Goal: Task Accomplishment & Management: Use online tool/utility

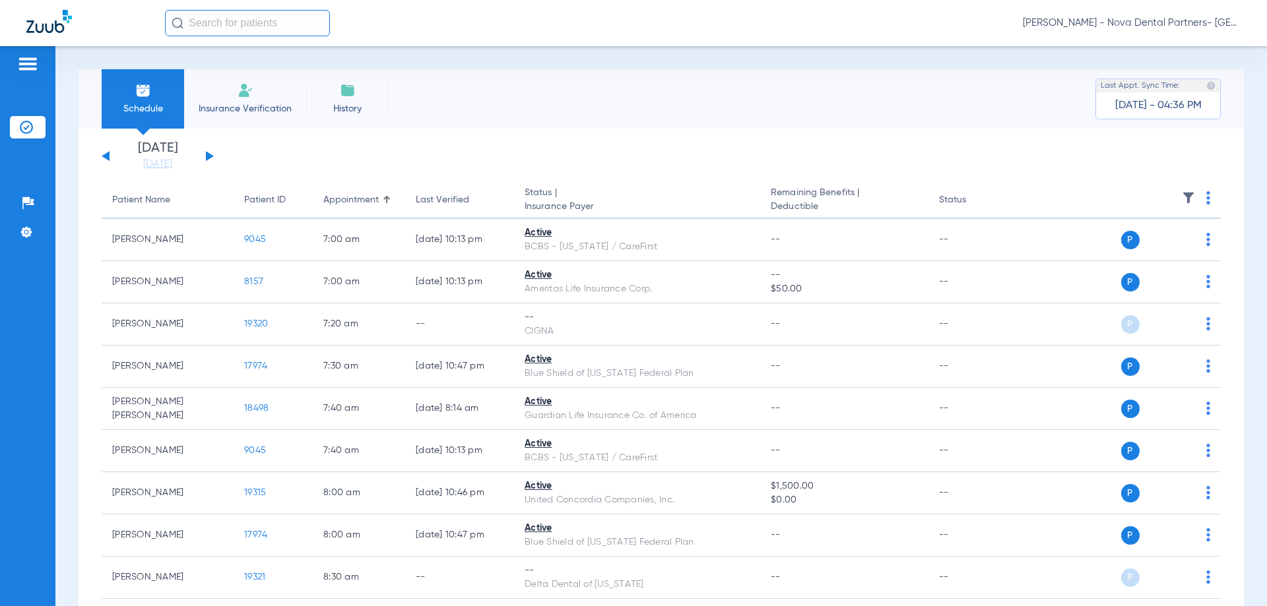
click at [205, 155] on div "[DATE] [DATE] [DATE] [DATE] [DATE] [DATE] [DATE] [DATE] [DATE] [DATE] [DATE] [D…" at bounding box center [158, 156] width 112 height 29
click at [209, 155] on button at bounding box center [210, 156] width 8 height 10
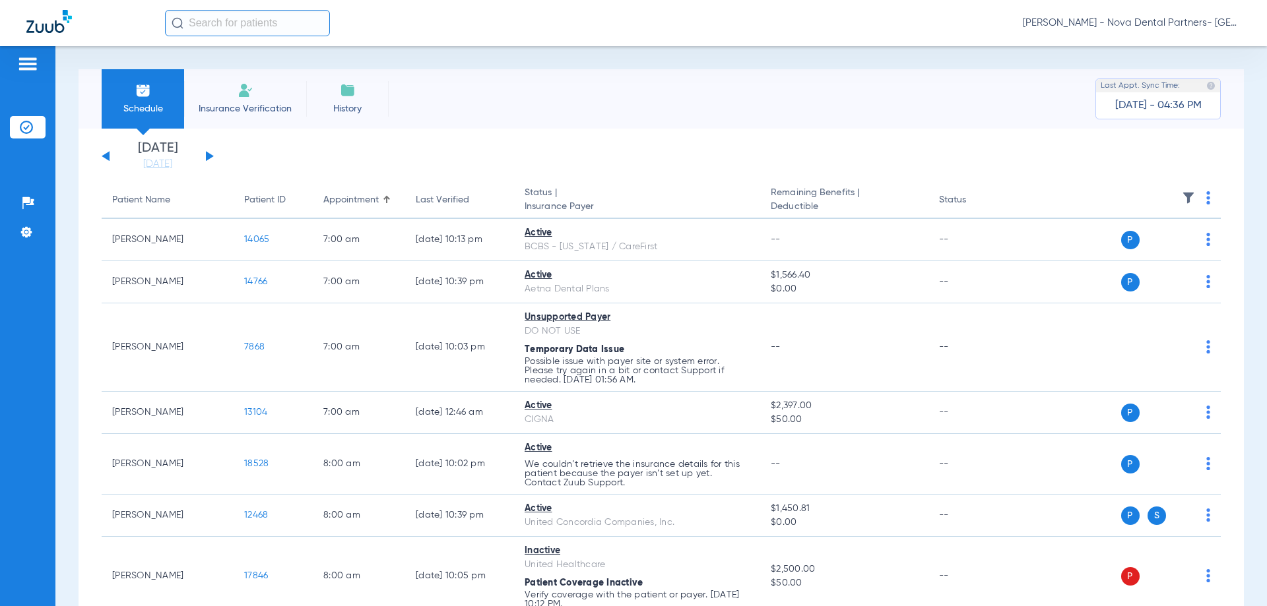
click at [1201, 197] on th at bounding box center [1120, 200] width 204 height 37
click at [1206, 201] on img at bounding box center [1208, 197] width 4 height 13
click at [1126, 246] on span "Verify All" at bounding box center [1148, 249] width 82 height 9
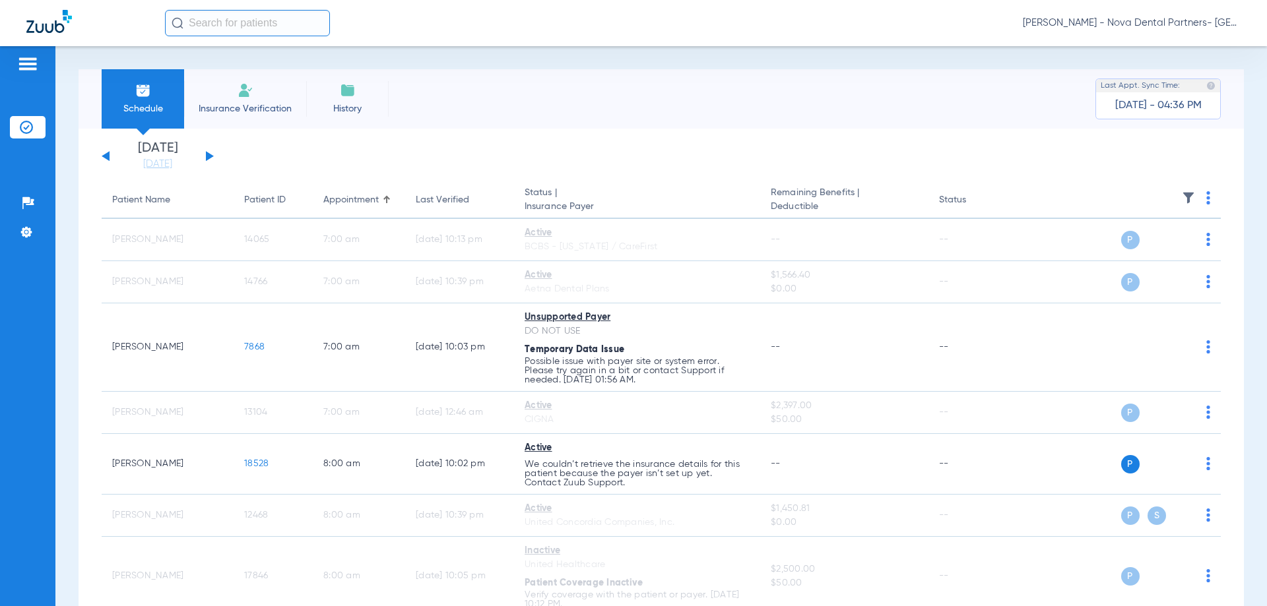
click at [1206, 199] on img at bounding box center [1208, 197] width 4 height 13
click at [1016, 138] on div at bounding box center [633, 303] width 1267 height 606
click at [1206, 204] on img at bounding box center [1208, 197] width 4 height 13
click at [1068, 172] on div at bounding box center [633, 303] width 1267 height 606
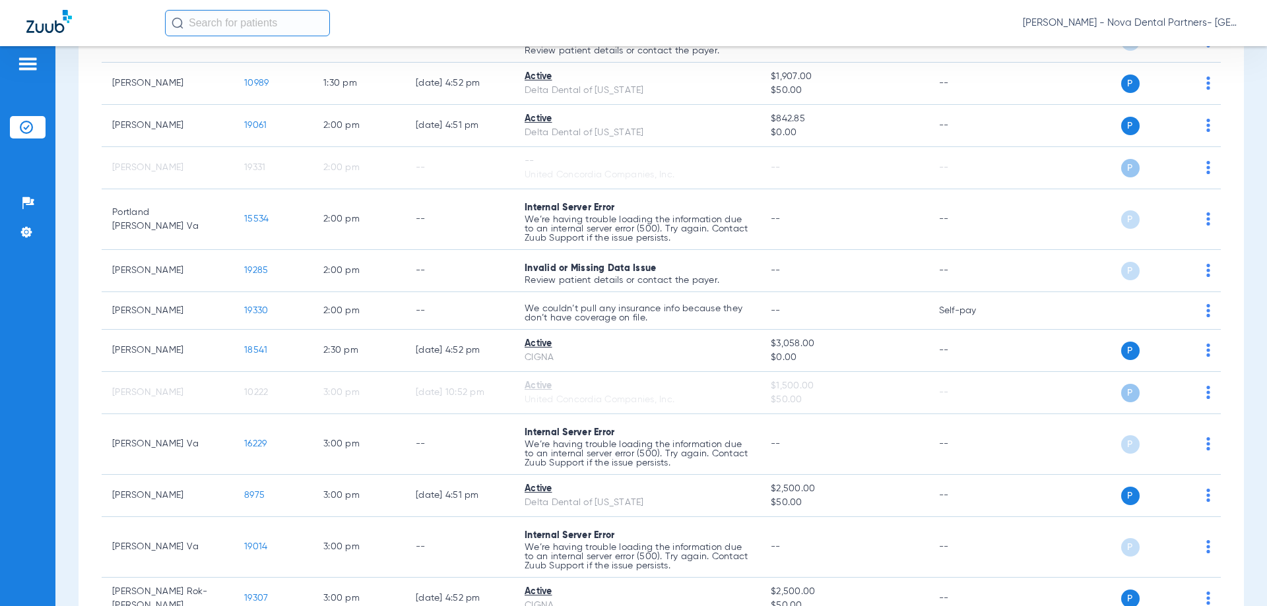
scroll to position [2326, 0]
